Goal: Task Accomplishment & Management: Manage account settings

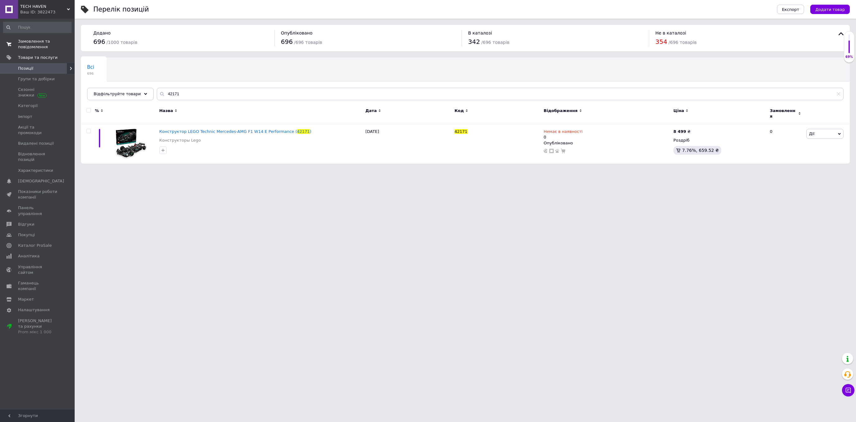
click at [45, 46] on span "Замовлення та повідомлення" at bounding box center [38, 44] width 40 height 11
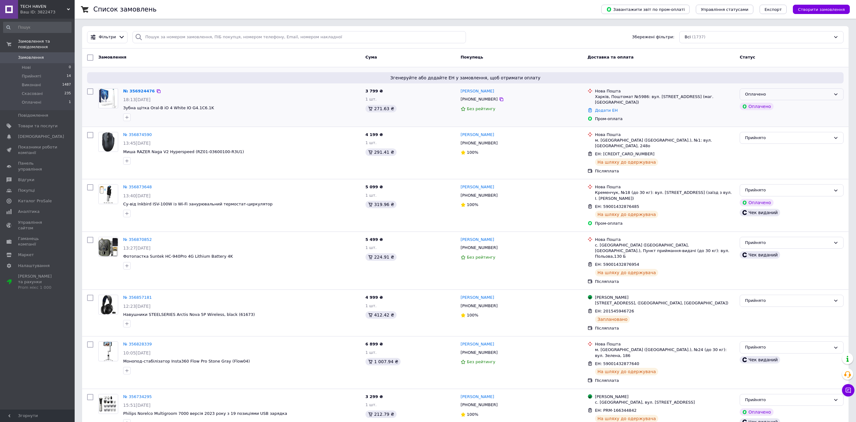
click at [789, 89] on div "Оплачено" at bounding box center [792, 94] width 104 height 12
click at [771, 107] on li "Прийнято" at bounding box center [791, 107] width 103 height 12
click at [141, 90] on link "№ 356924476" at bounding box center [137, 91] width 29 height 5
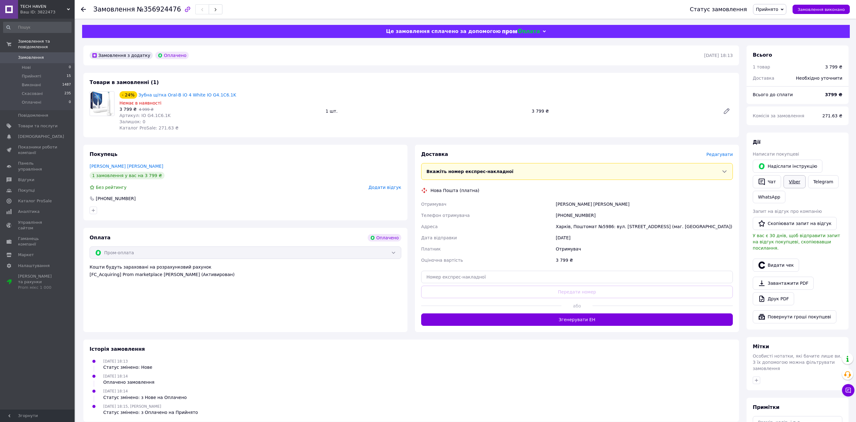
click at [792, 180] on link "Viber" at bounding box center [795, 181] width 22 height 13
click at [813, 184] on link "Telegram" at bounding box center [823, 181] width 30 height 13
click at [770, 200] on link "WhatsApp" at bounding box center [769, 197] width 33 height 12
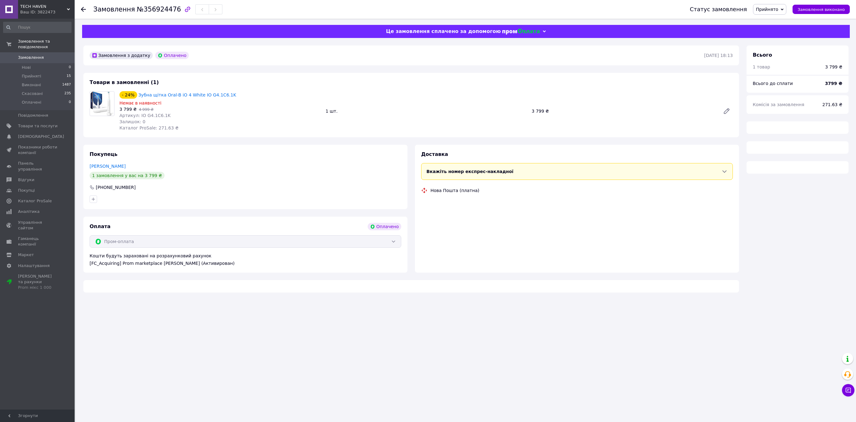
click at [227, 98] on div "- 24% Зубна щітка Oral-B iO 4 White IO G4.1C6.1K" at bounding box center [220, 95] width 203 height 9
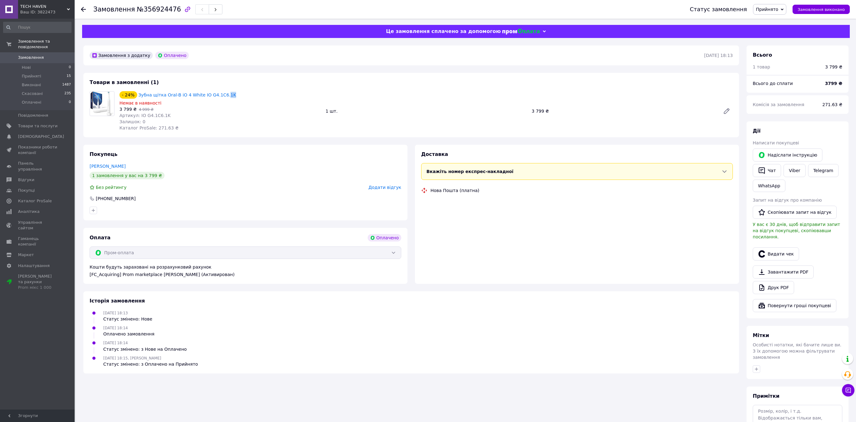
click at [227, 98] on div "- 24% Зубна щітка Oral-B iO 4 White IO G4.1C6.1K" at bounding box center [220, 95] width 203 height 9
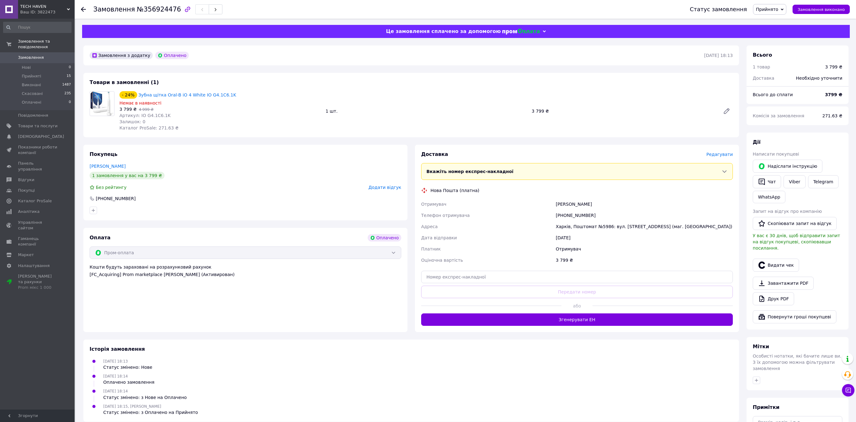
click at [227, 98] on div "- 24% Зубна щітка Oral-B iO 4 White IO G4.1C6.1K" at bounding box center [220, 95] width 203 height 9
click at [776, 262] on button "Видати чек" at bounding box center [776, 265] width 46 height 13
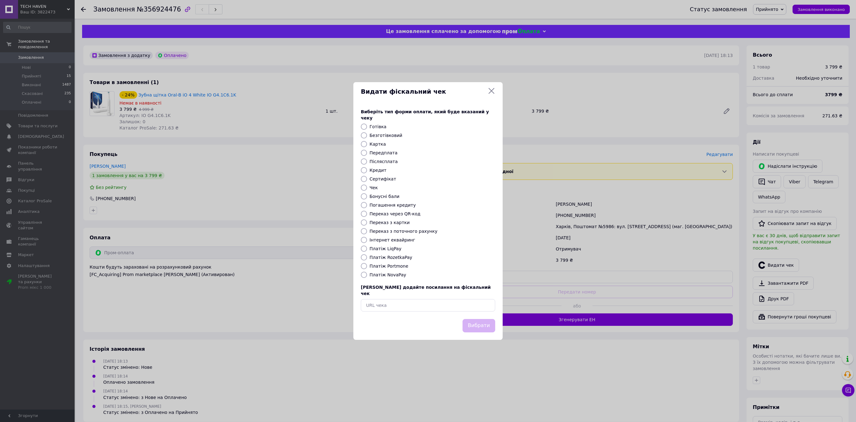
click at [368, 145] on div at bounding box center [364, 144] width 9 height 6
click at [363, 144] on input "Картка" at bounding box center [364, 144] width 6 height 6
radio input "true"
click at [476, 319] on button "Вибрати" at bounding box center [479, 325] width 33 height 13
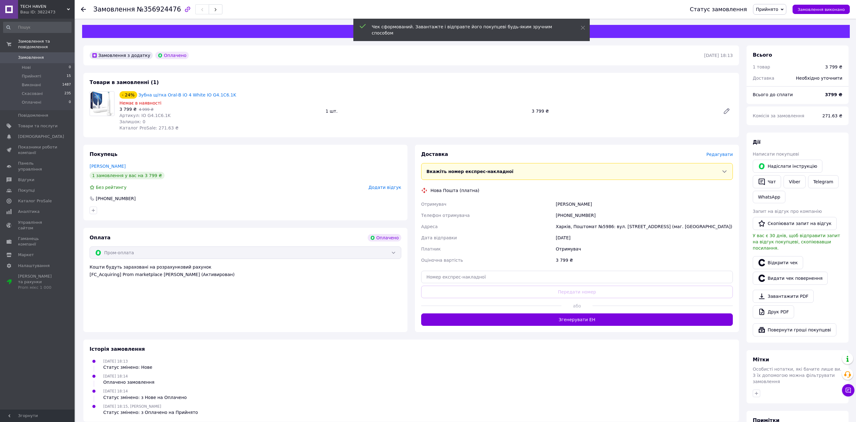
click at [624, 377] on div "12.08.2025 18:14 Оплачено замовлення" at bounding box center [411, 379] width 648 height 12
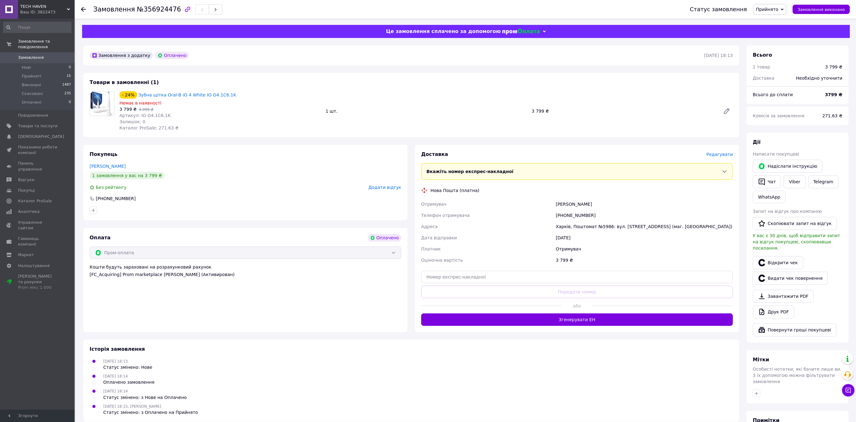
click at [58, 55] on span "Замовлення" at bounding box center [38, 58] width 40 height 6
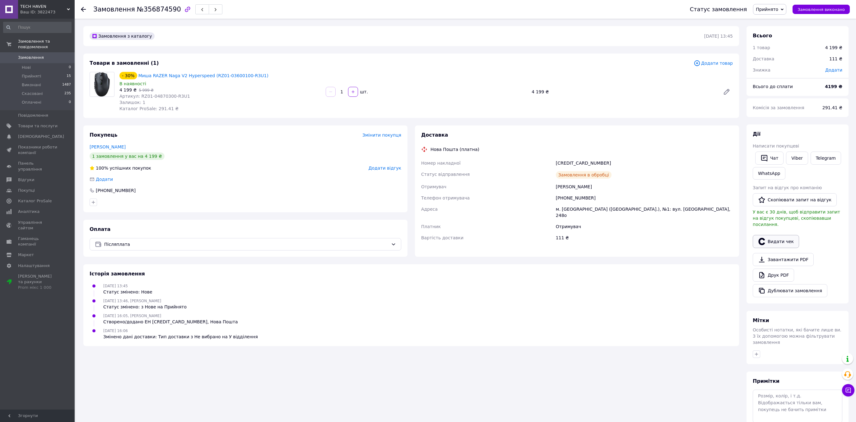
click at [775, 237] on button "Видати чек" at bounding box center [776, 241] width 46 height 13
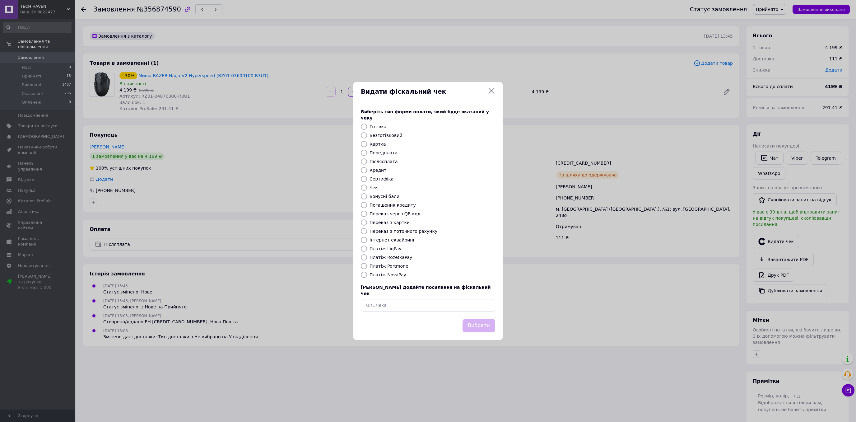
click at [380, 153] on label "Передплата" at bounding box center [384, 152] width 28 height 5
click at [367, 153] on input "Передплата" at bounding box center [364, 153] width 6 height 6
radio input "true"
click at [382, 161] on label "Післясплата" at bounding box center [384, 161] width 28 height 5
click at [367, 161] on input "Післясплата" at bounding box center [364, 161] width 6 height 6
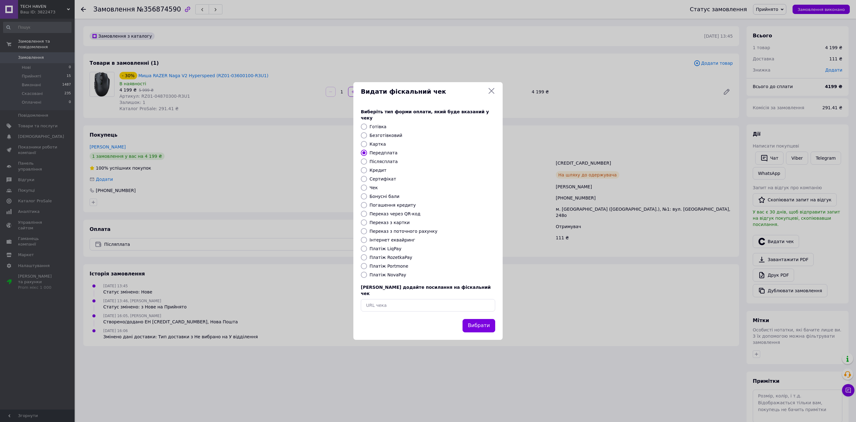
radio input "true"
click at [474, 319] on button "Вибрати" at bounding box center [479, 325] width 33 height 13
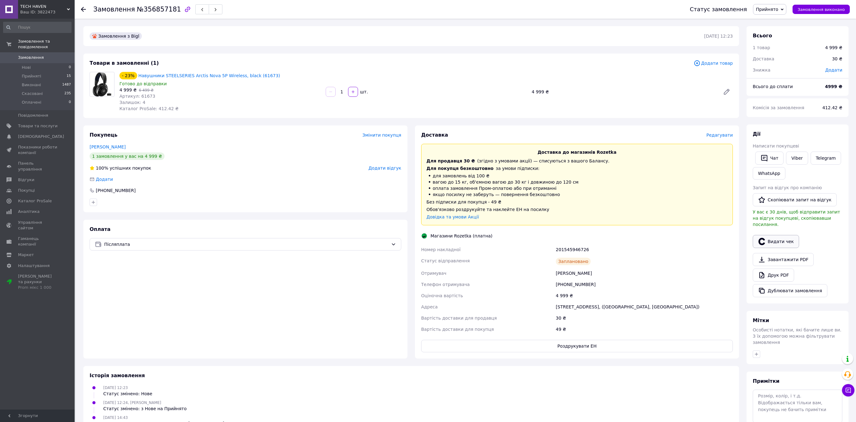
click at [766, 238] on icon "button" at bounding box center [761, 241] width 7 height 7
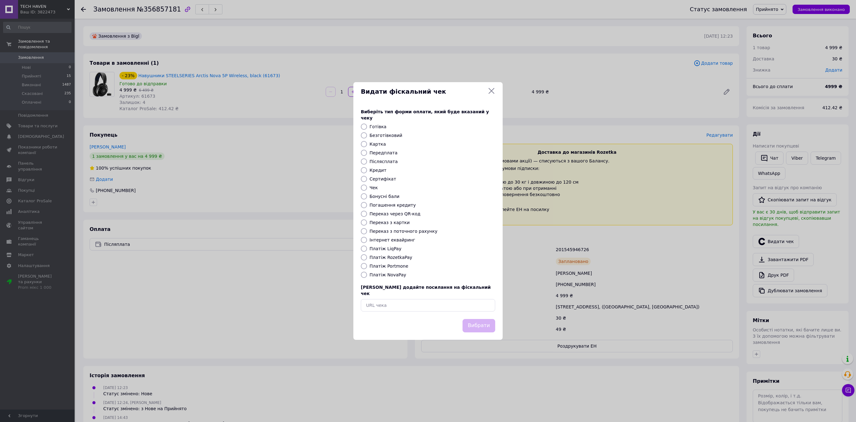
click at [381, 162] on label "Післясплата" at bounding box center [384, 161] width 28 height 5
click at [367, 162] on input "Післясплата" at bounding box center [364, 161] width 6 height 6
radio input "true"
click at [472, 319] on button "Вибрати" at bounding box center [479, 325] width 33 height 13
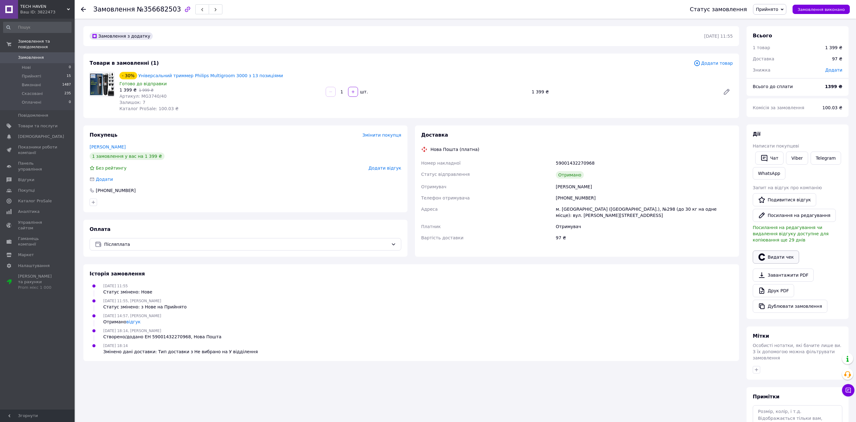
click at [776, 250] on button "Видати чек" at bounding box center [776, 256] width 46 height 13
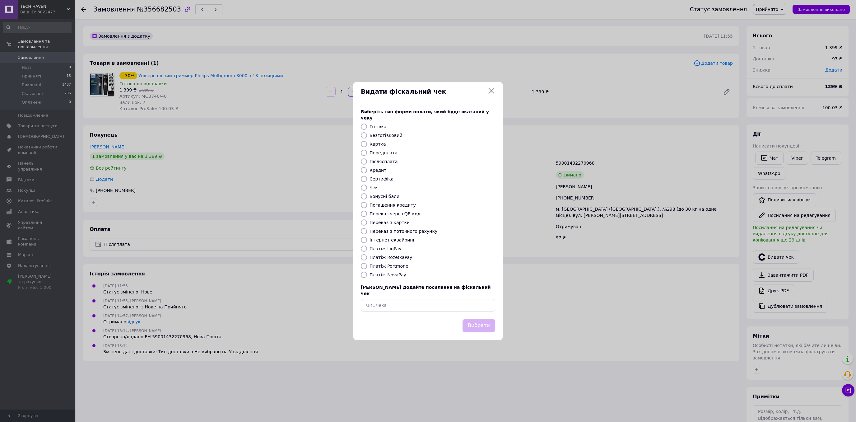
click at [380, 163] on label "Післясплата" at bounding box center [384, 161] width 28 height 5
click at [367, 163] on input "Післясплата" at bounding box center [364, 161] width 6 height 6
radio input "true"
click at [480, 319] on button "Вибрати" at bounding box center [479, 325] width 33 height 13
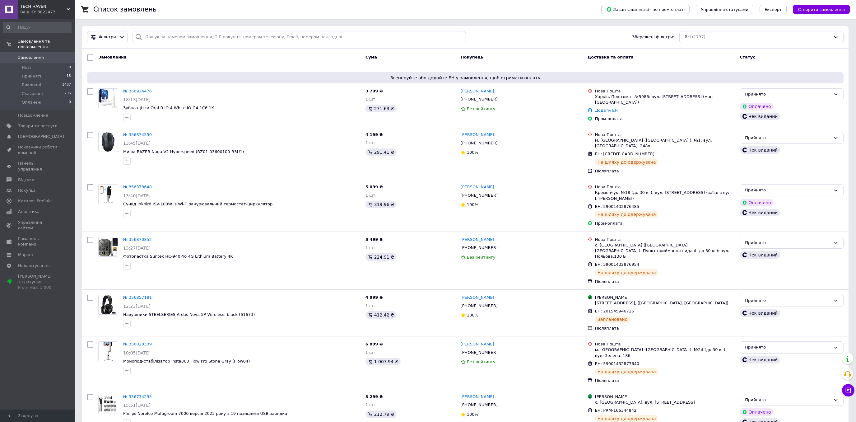
click at [154, 56] on div "Замовлення" at bounding box center [229, 57] width 267 height 11
click at [149, 61] on div "Замовлення" at bounding box center [229, 57] width 267 height 11
drag, startPoint x: 253, startPoint y: 343, endPoint x: 233, endPoint y: 113, distance: 230.5
